Goal: Task Accomplishment & Management: Use online tool/utility

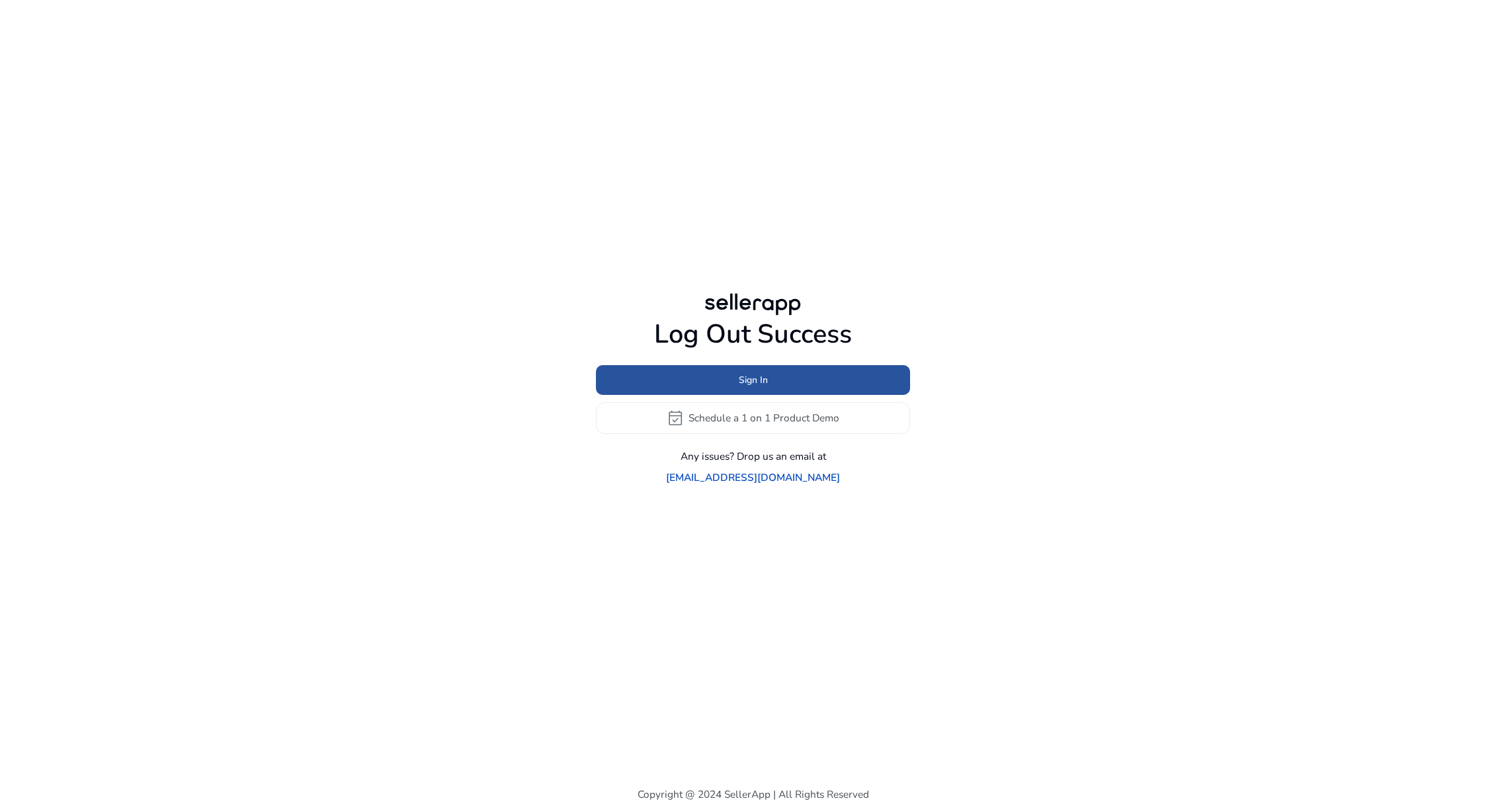
click at [756, 387] on span "Sign In" at bounding box center [753, 380] width 29 height 14
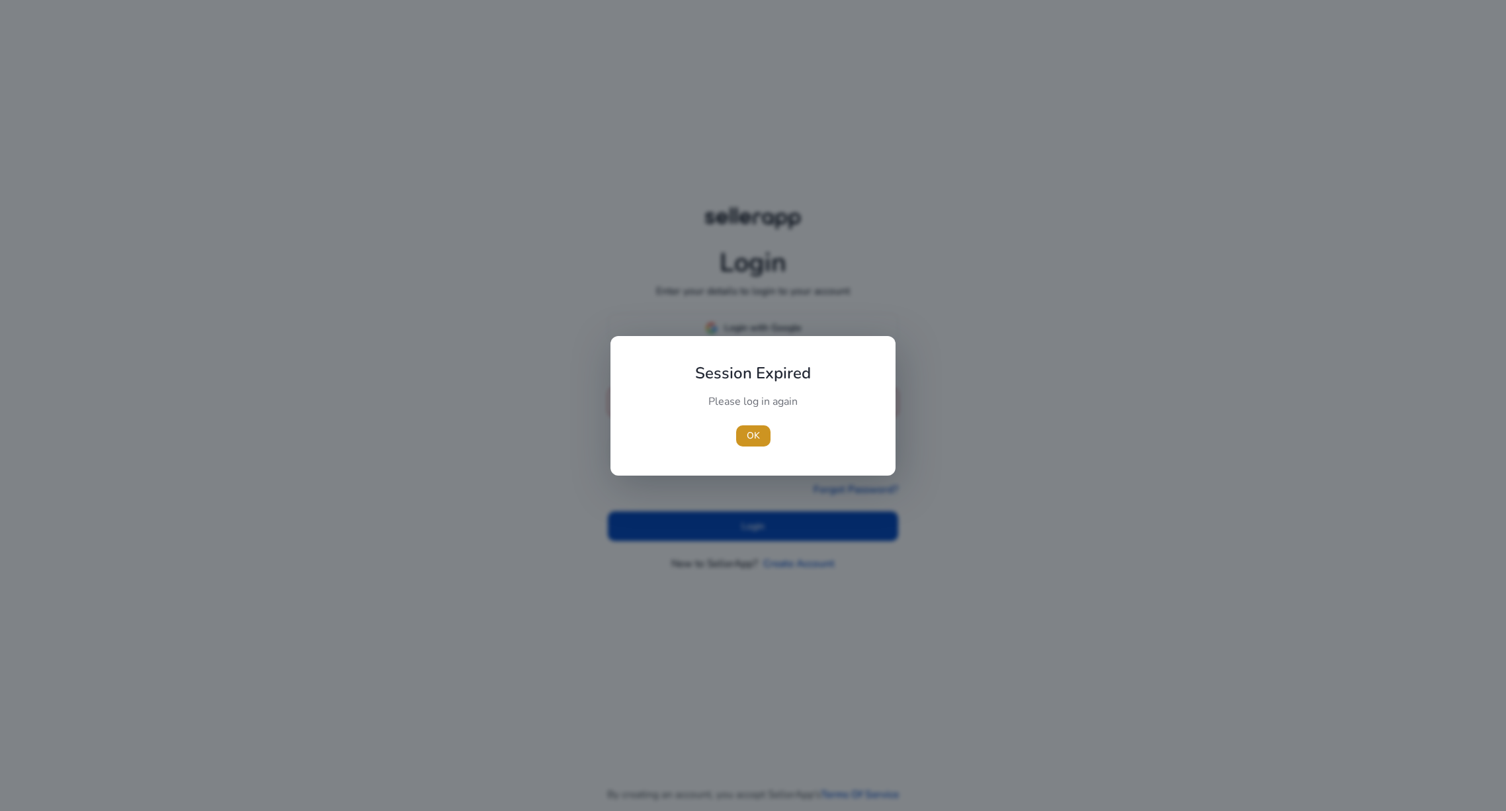
drag, startPoint x: 756, startPoint y: 430, endPoint x: 756, endPoint y: 419, distance: 11.2
click at [756, 430] on span "OK" at bounding box center [753, 435] width 13 height 14
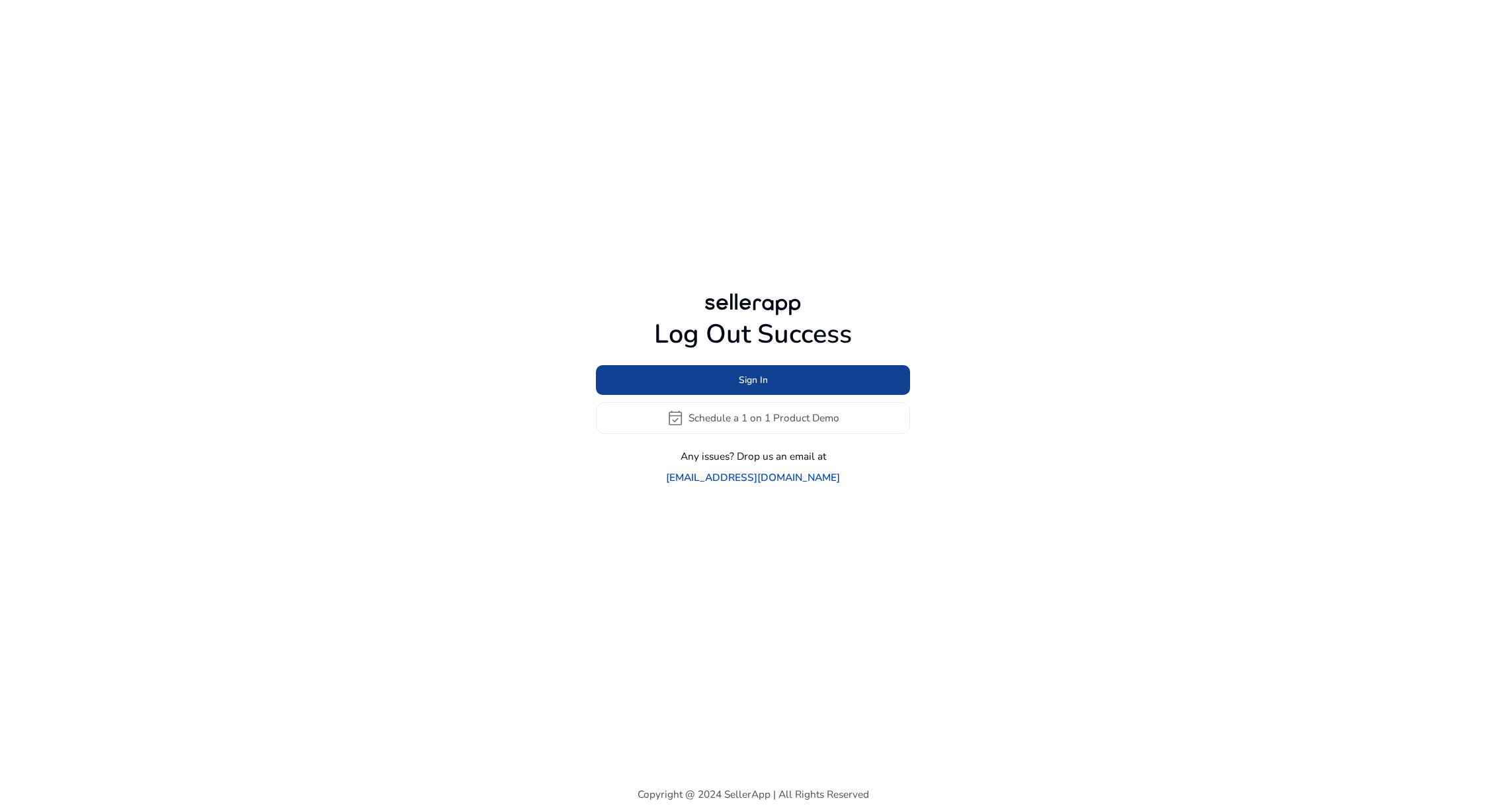
click at [754, 387] on span "Sign In" at bounding box center [753, 380] width 29 height 14
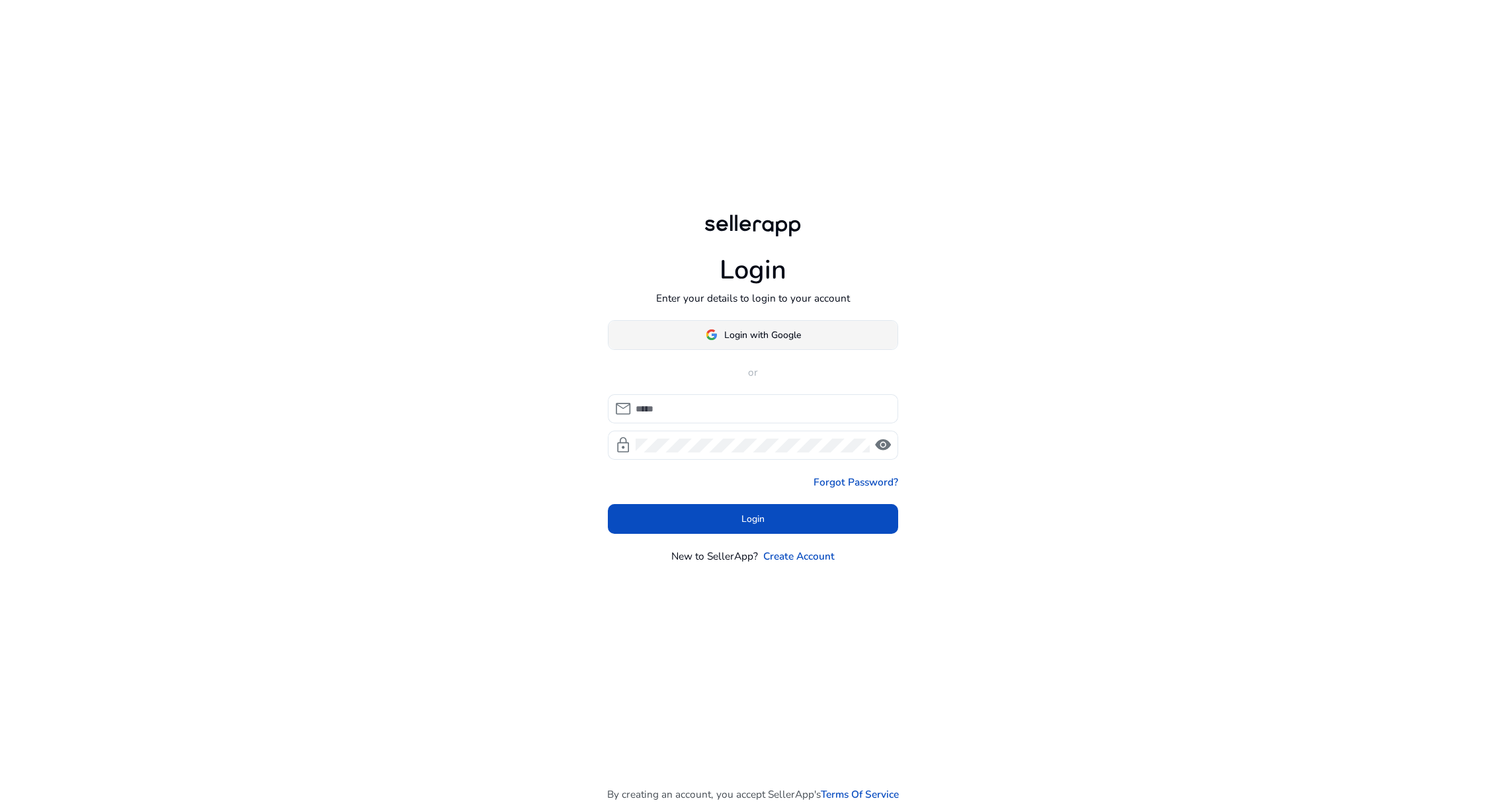
click at [751, 342] on span "Login with Google" at bounding box center [762, 335] width 77 height 14
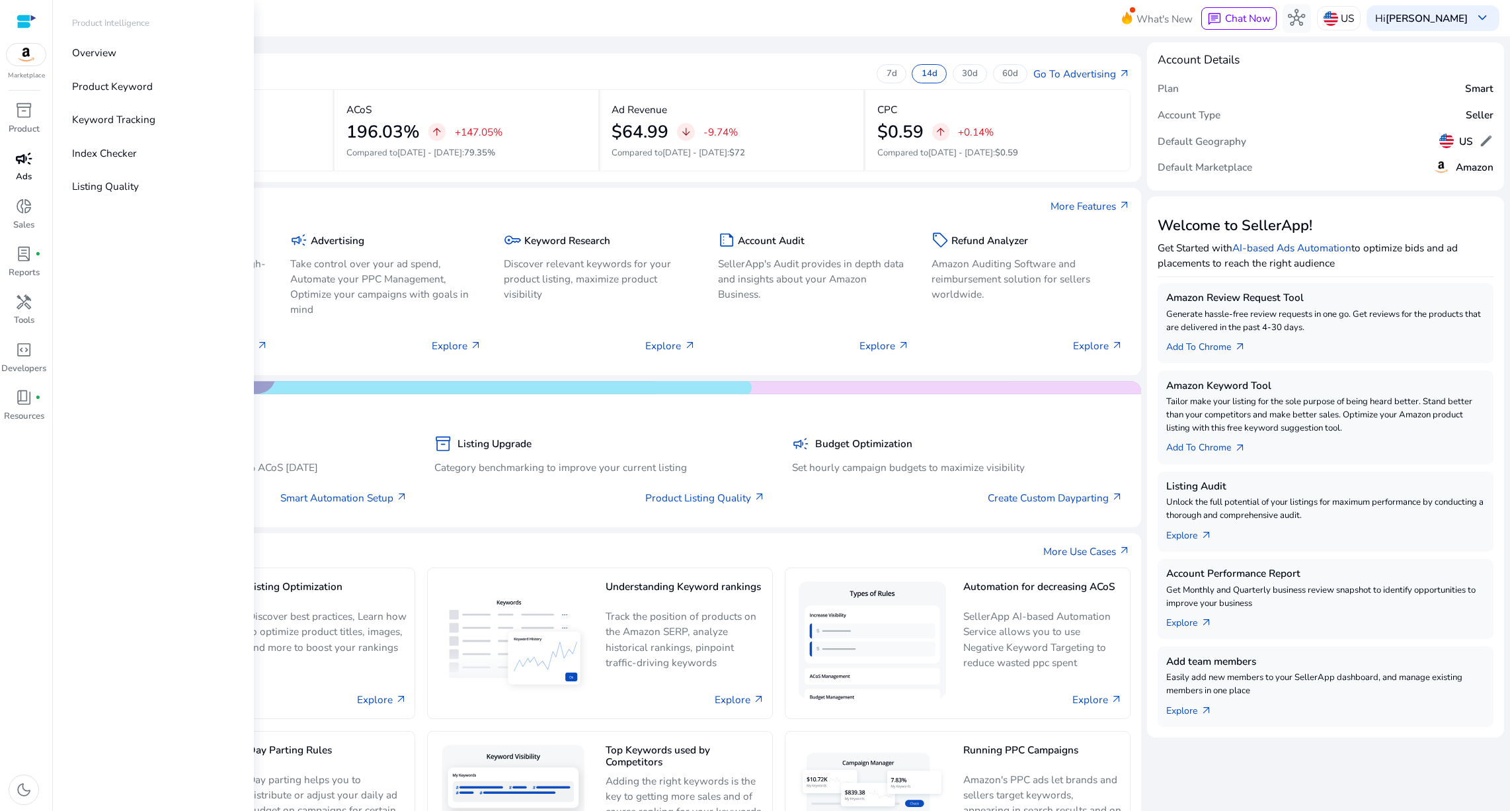
click at [22, 166] on span "campaign" at bounding box center [23, 158] width 17 height 17
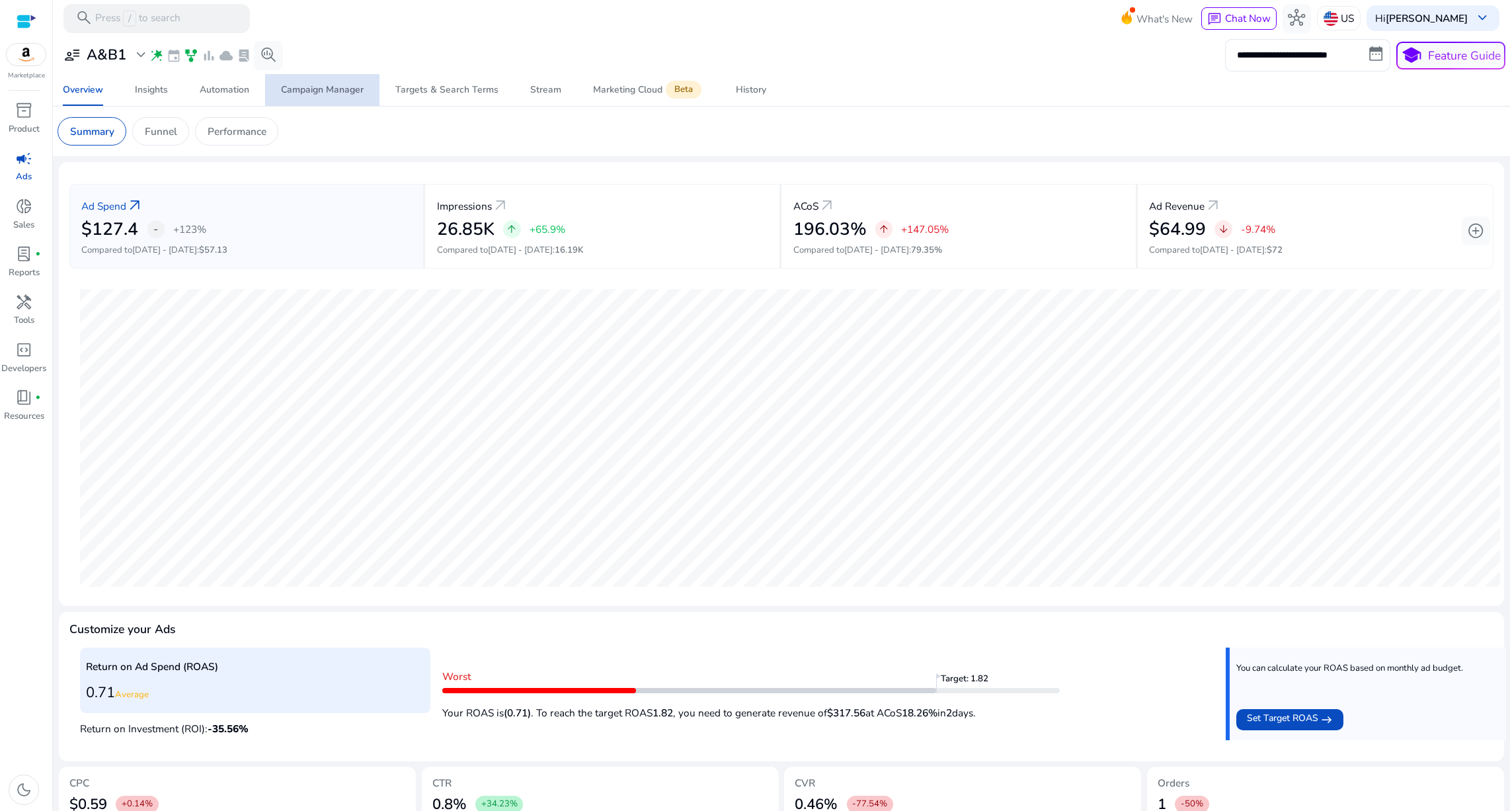
click at [322, 95] on div "Campaign Manager" at bounding box center [322, 89] width 83 height 9
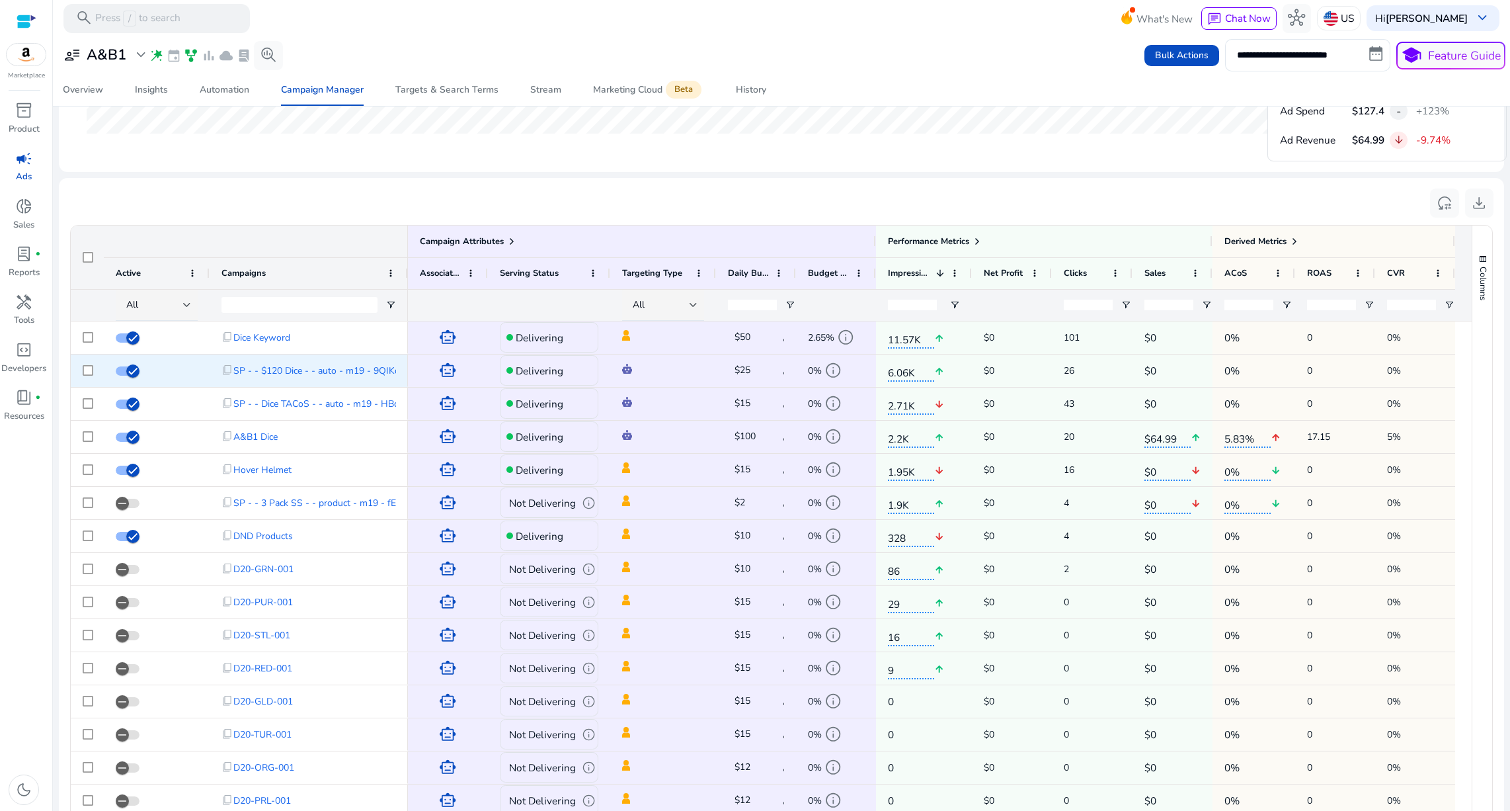
scroll to position [853, 0]
